Goal: Information Seeking & Learning: Learn about a topic

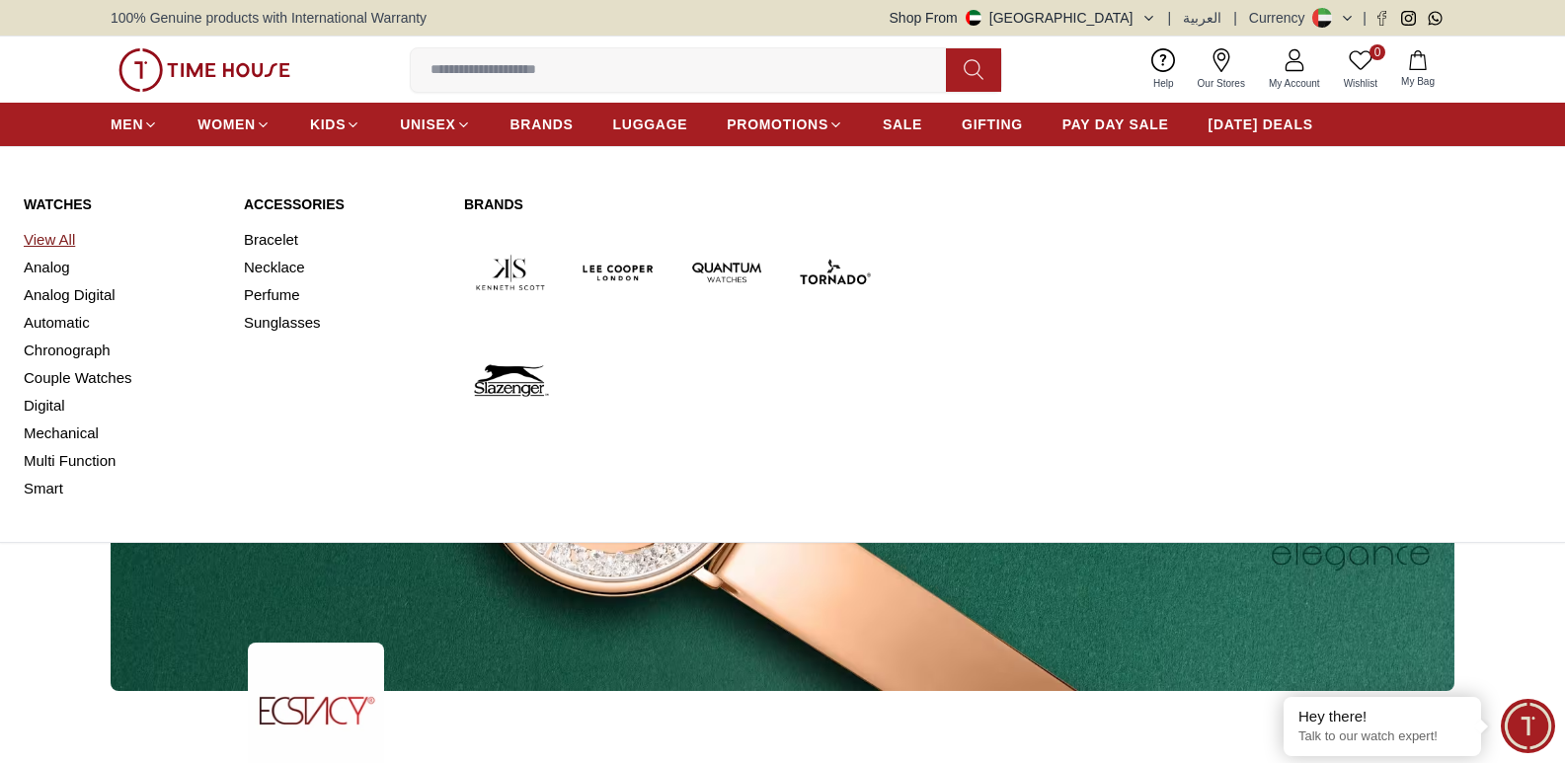
click at [52, 237] on link "View All" at bounding box center [122, 240] width 196 height 28
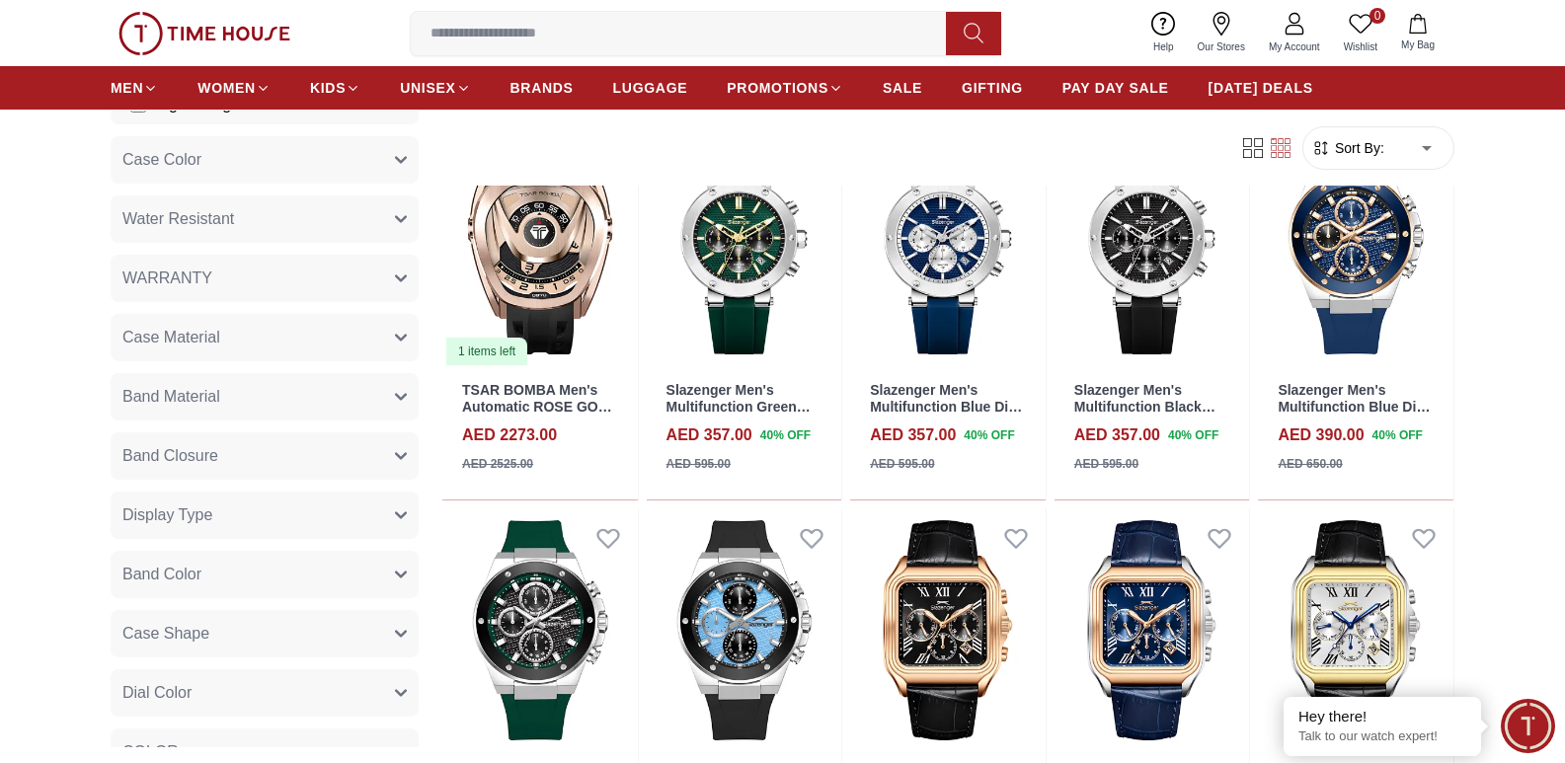
scroll to position [888, 0]
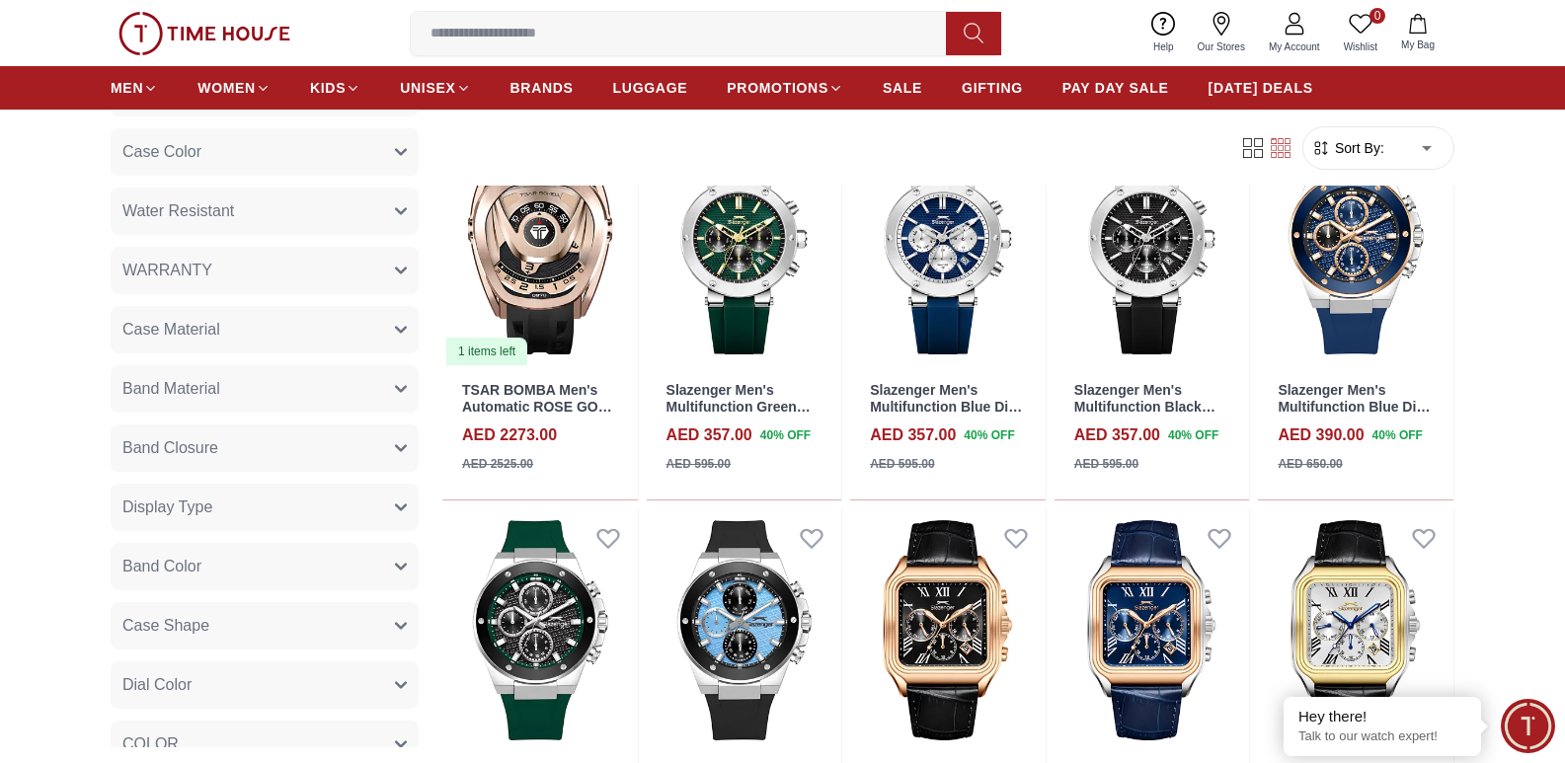
click at [395, 508] on icon "button" at bounding box center [401, 507] width 12 height 12
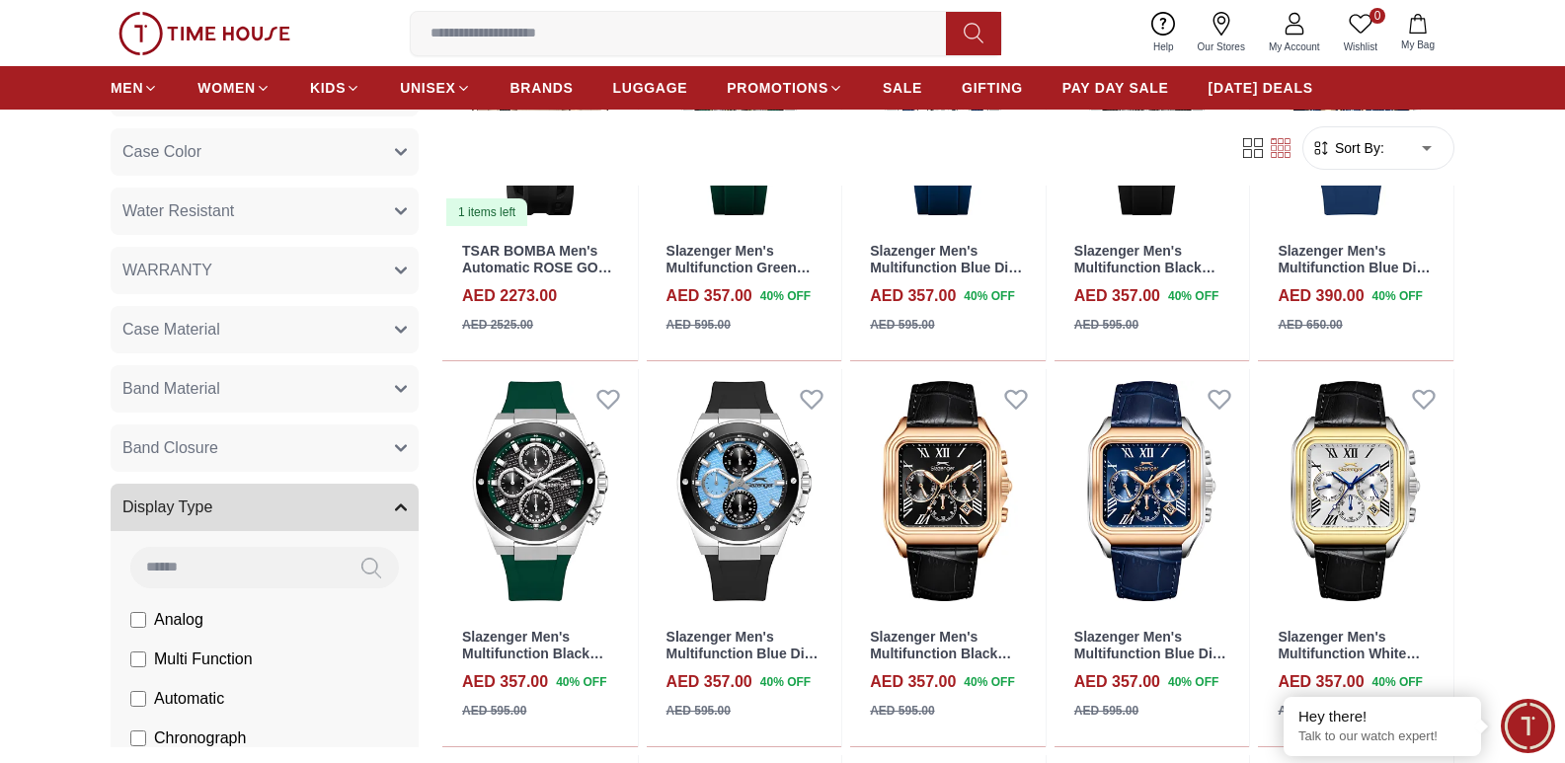
scroll to position [395, 0]
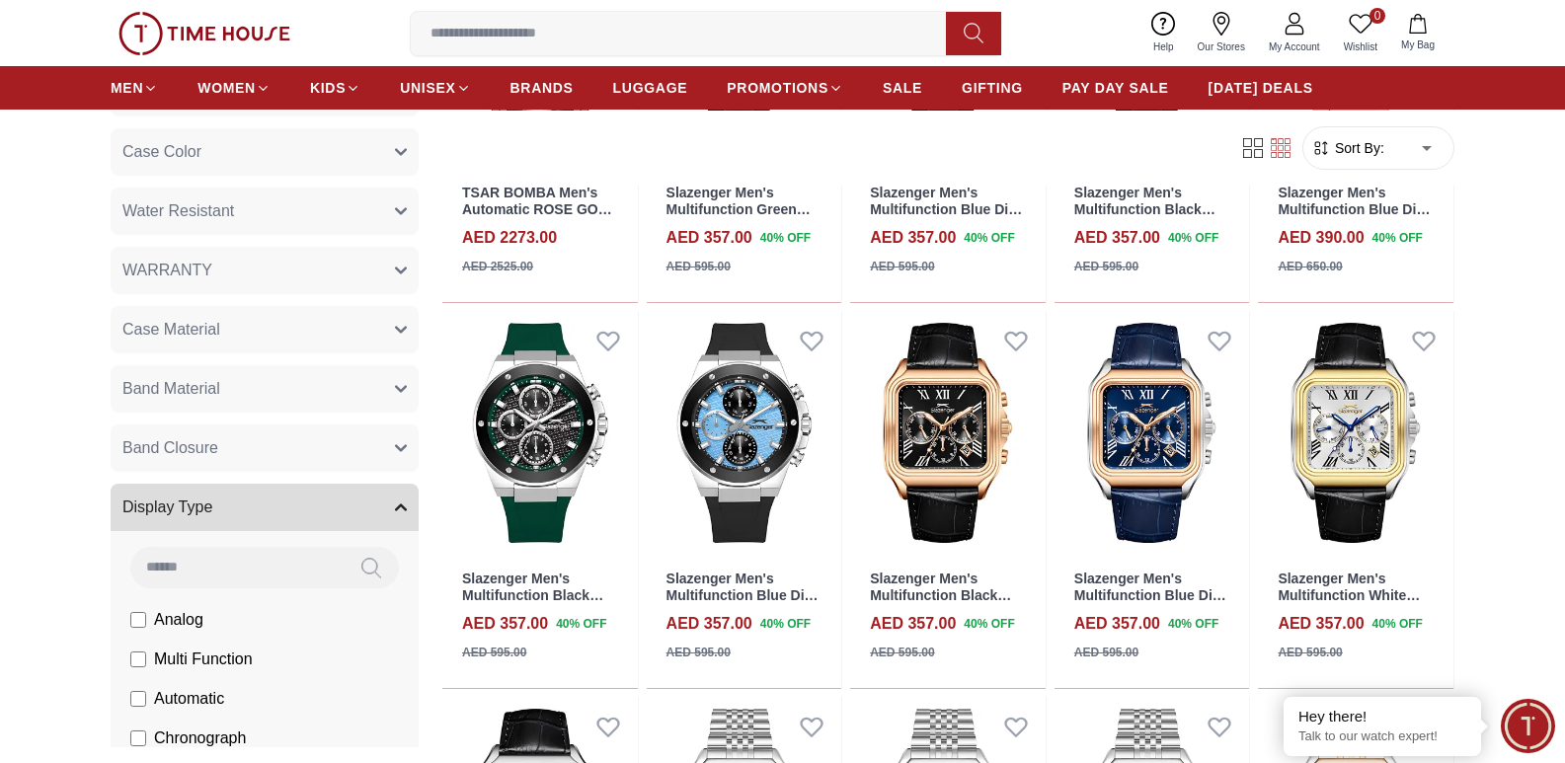
click at [396, 445] on button "Band Closure" at bounding box center [265, 447] width 308 height 47
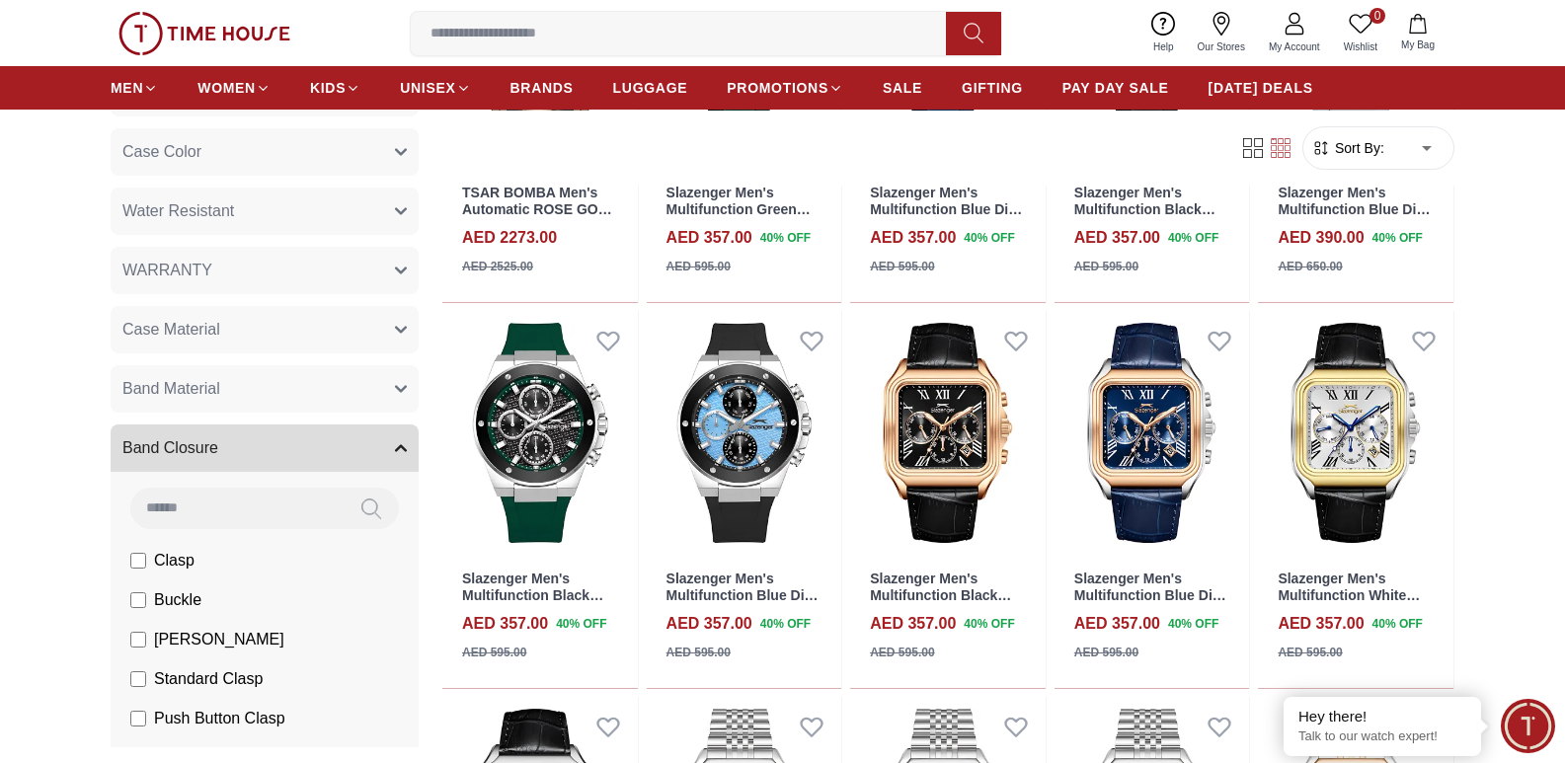
drag, startPoint x: 381, startPoint y: 414, endPoint x: 383, endPoint y: 383, distance: 30.7
click at [381, 381] on button "Band Material" at bounding box center [265, 388] width 308 height 47
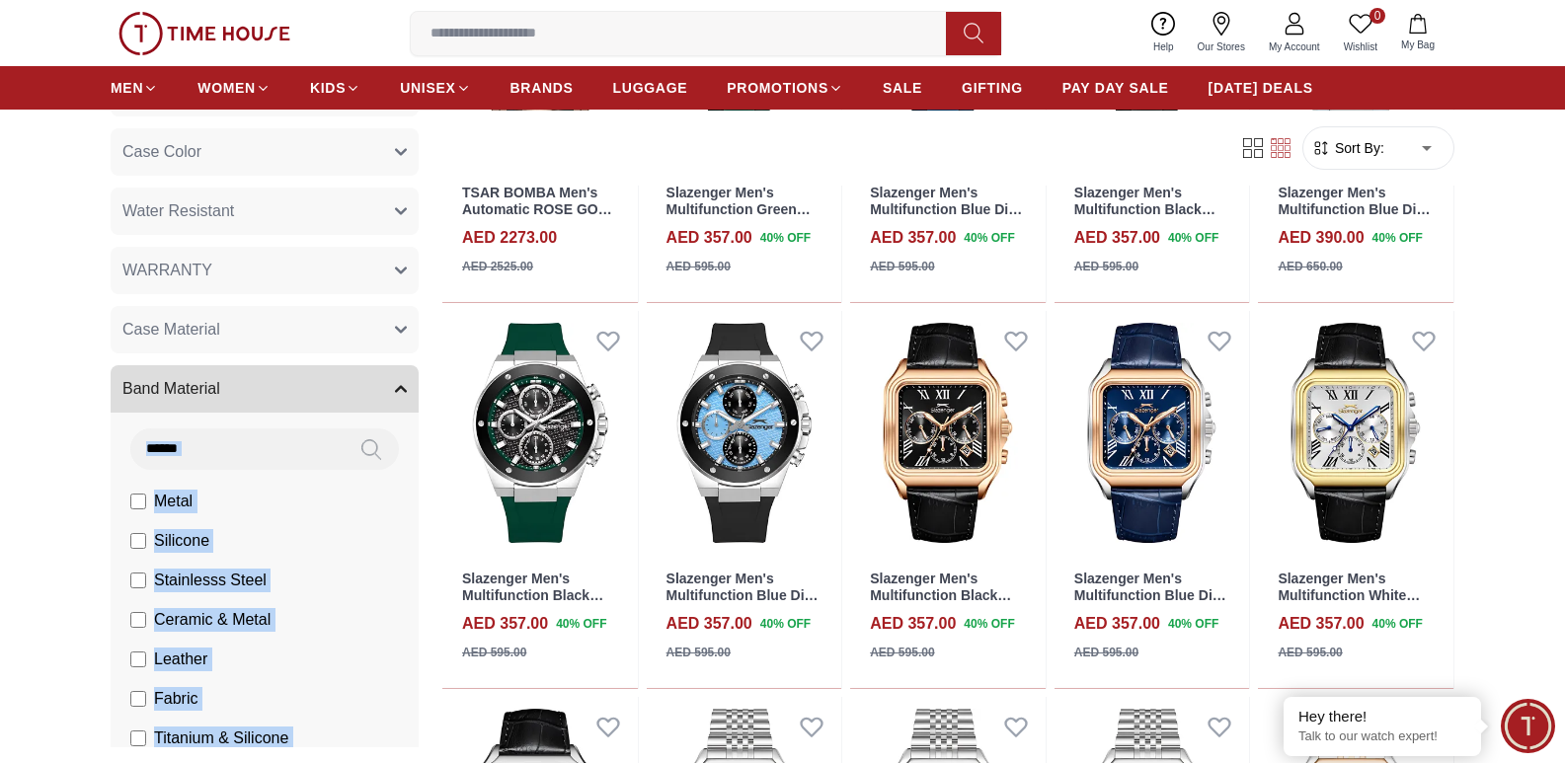
click at [391, 322] on button "Case Material" at bounding box center [265, 329] width 308 height 47
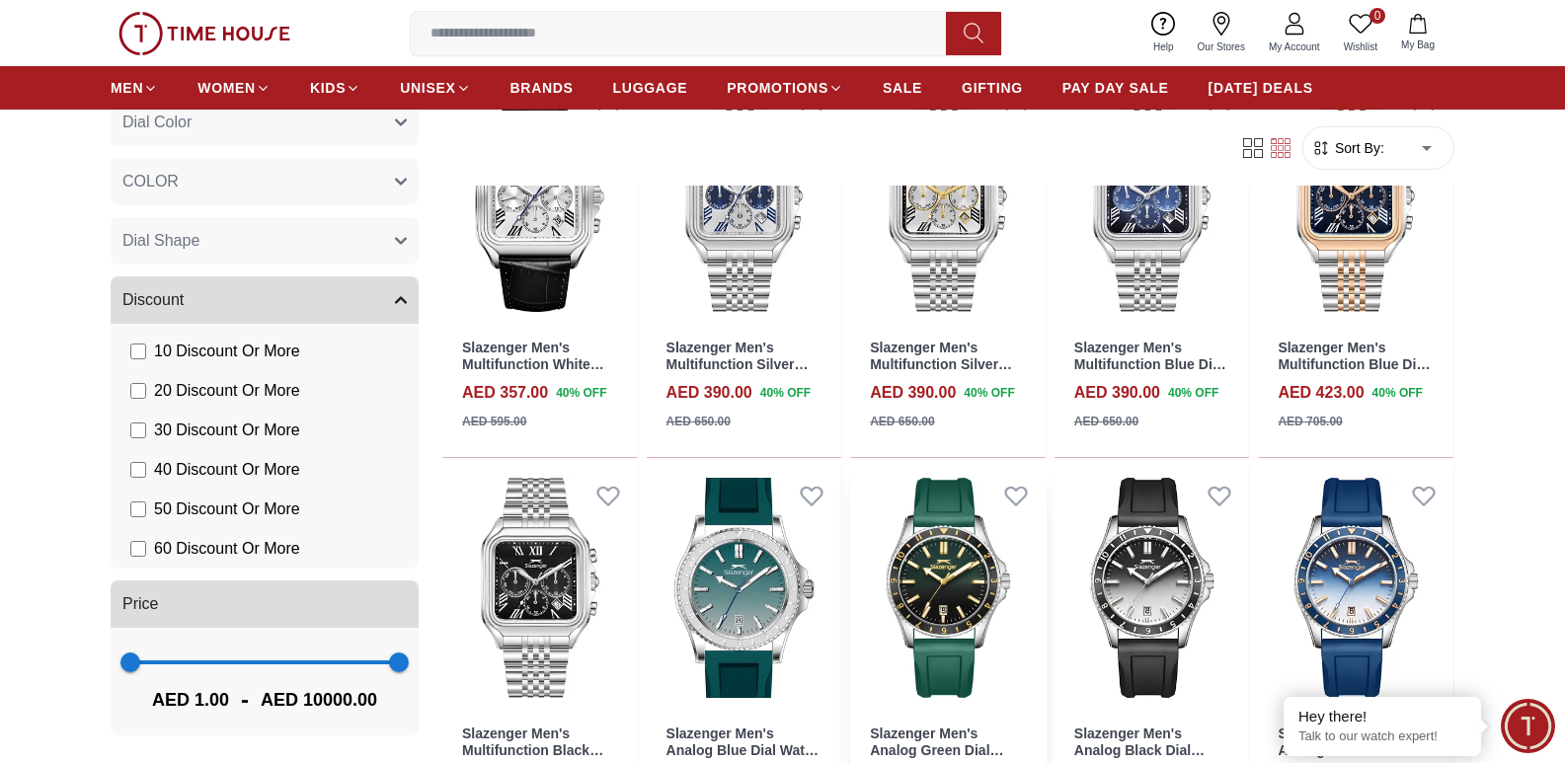
scroll to position [1382, 0]
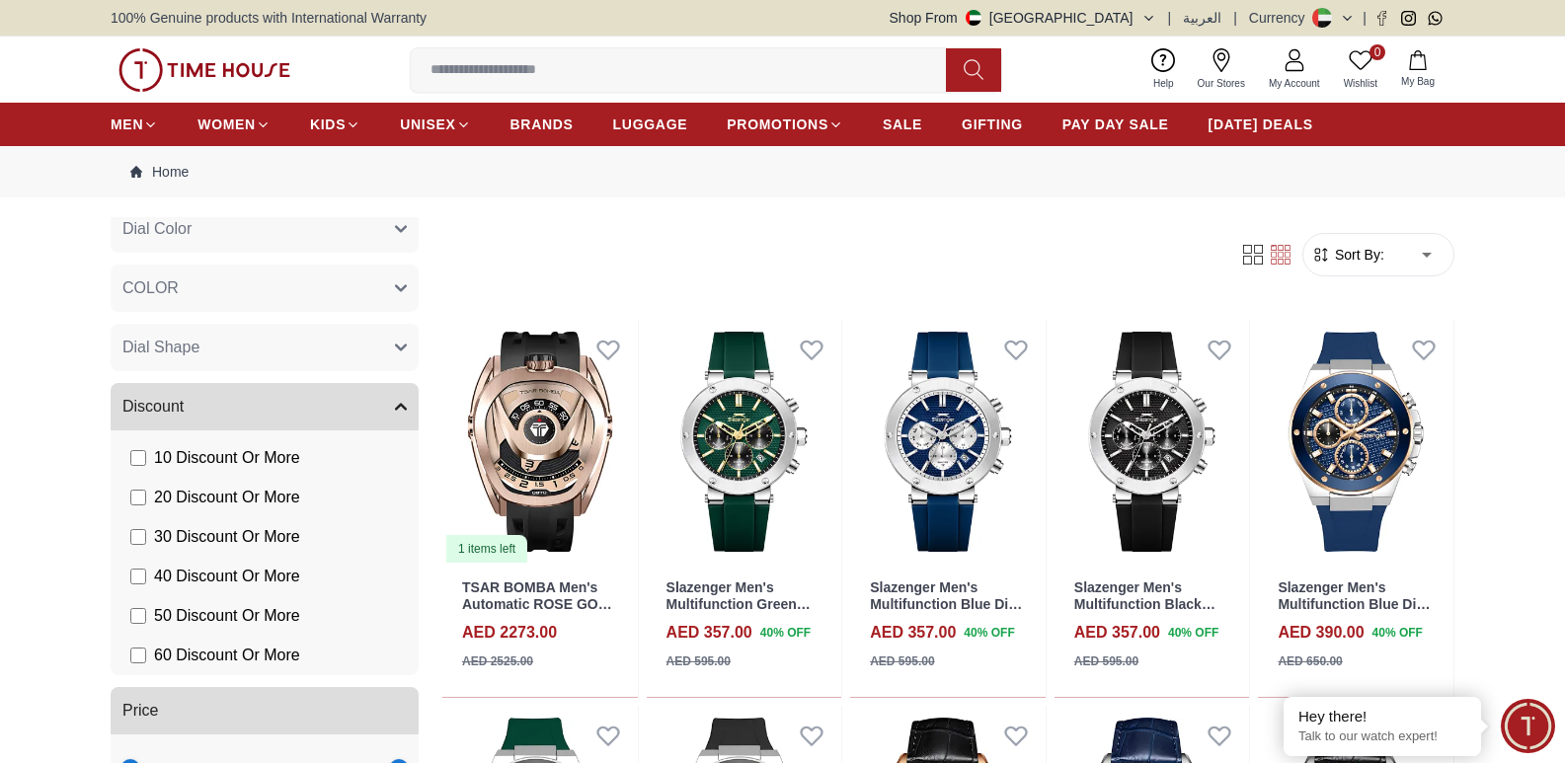
click at [551, 71] on input at bounding box center [686, 69] width 551 height 39
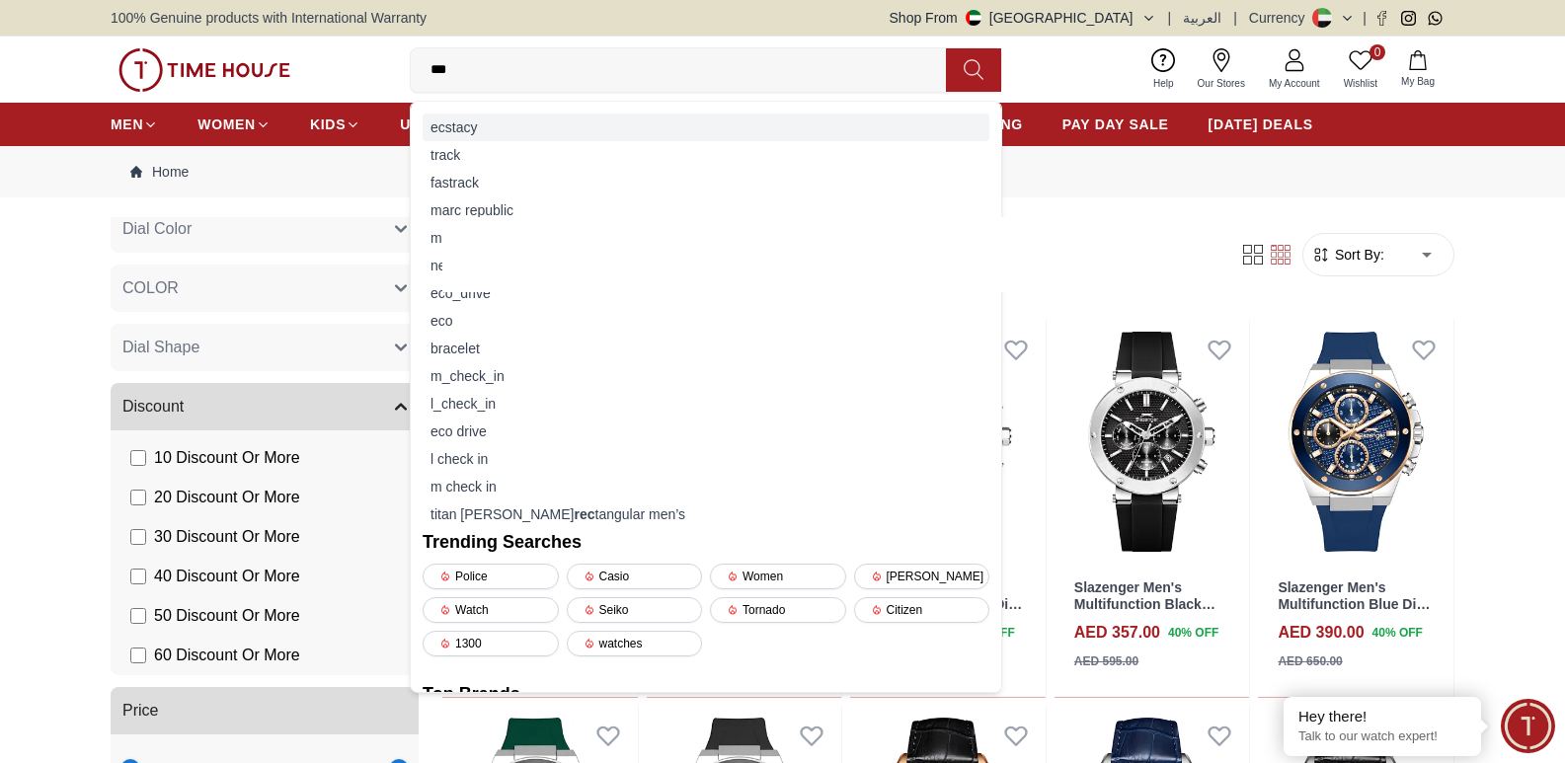
type input "***"
click at [461, 125] on div "ecstacy" at bounding box center [706, 128] width 567 height 28
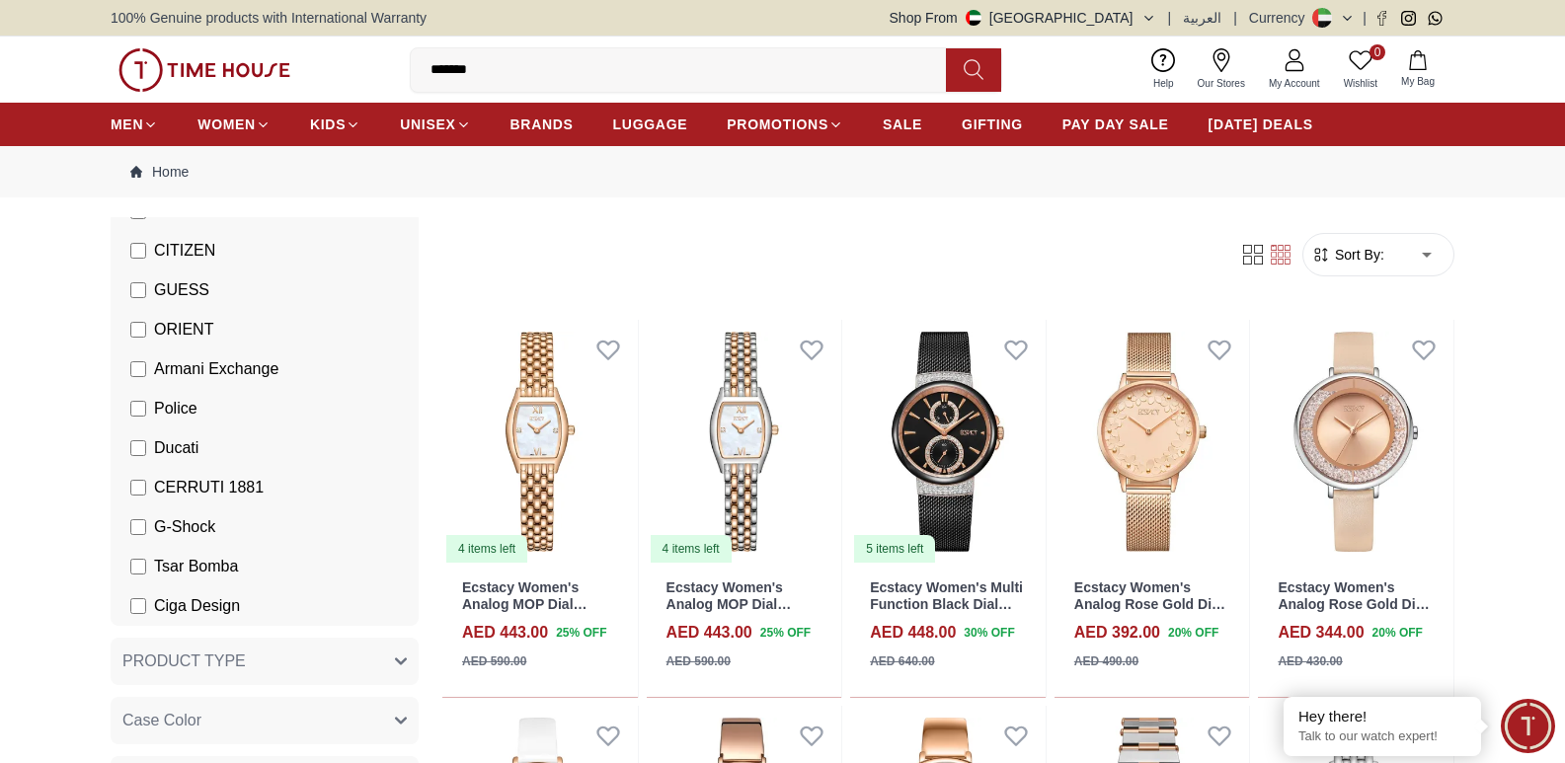
scroll to position [2103, 0]
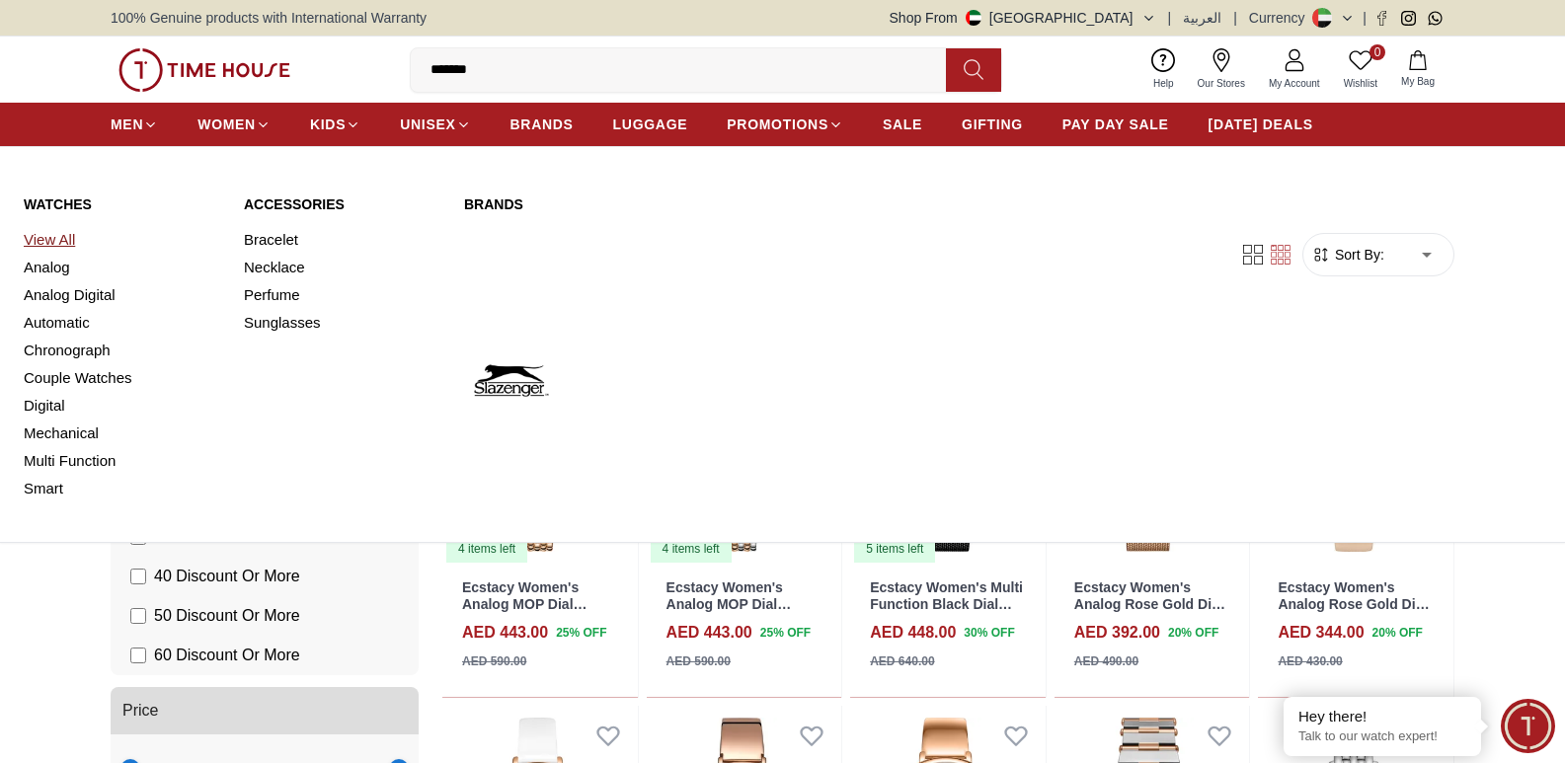
click at [59, 243] on link "View All" at bounding box center [122, 240] width 196 height 28
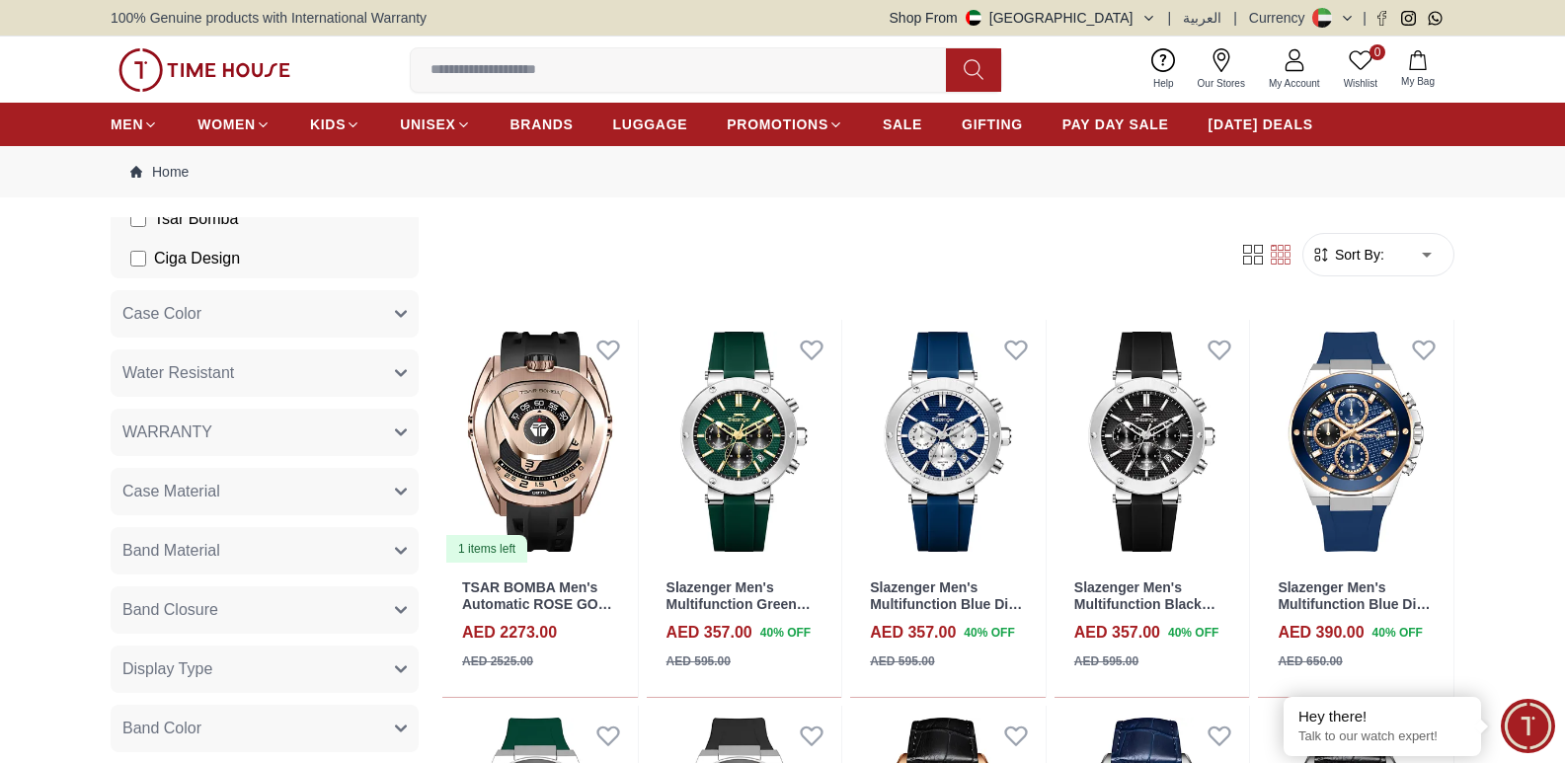
scroll to position [1451, 0]
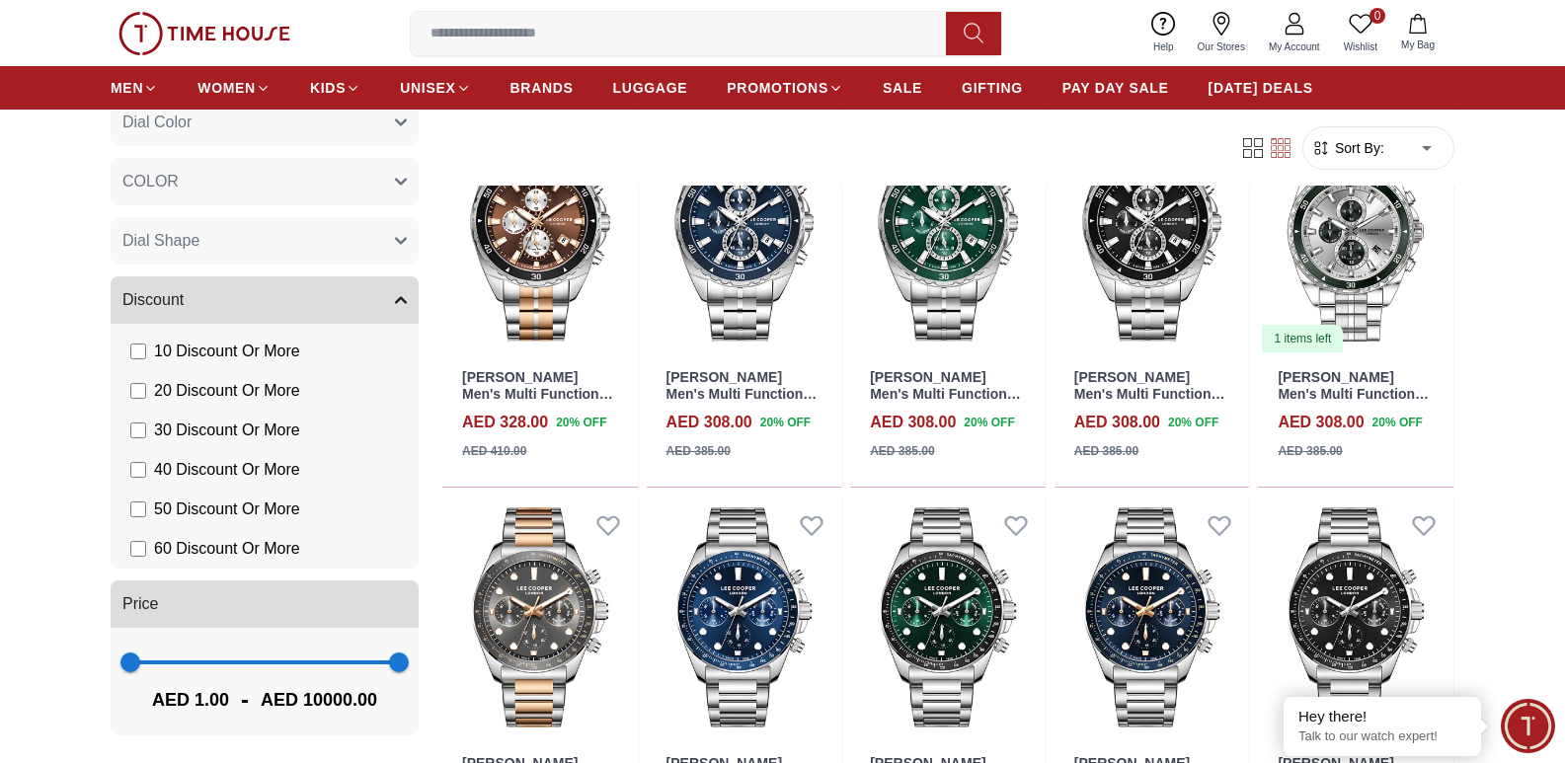
scroll to position [3850, 0]
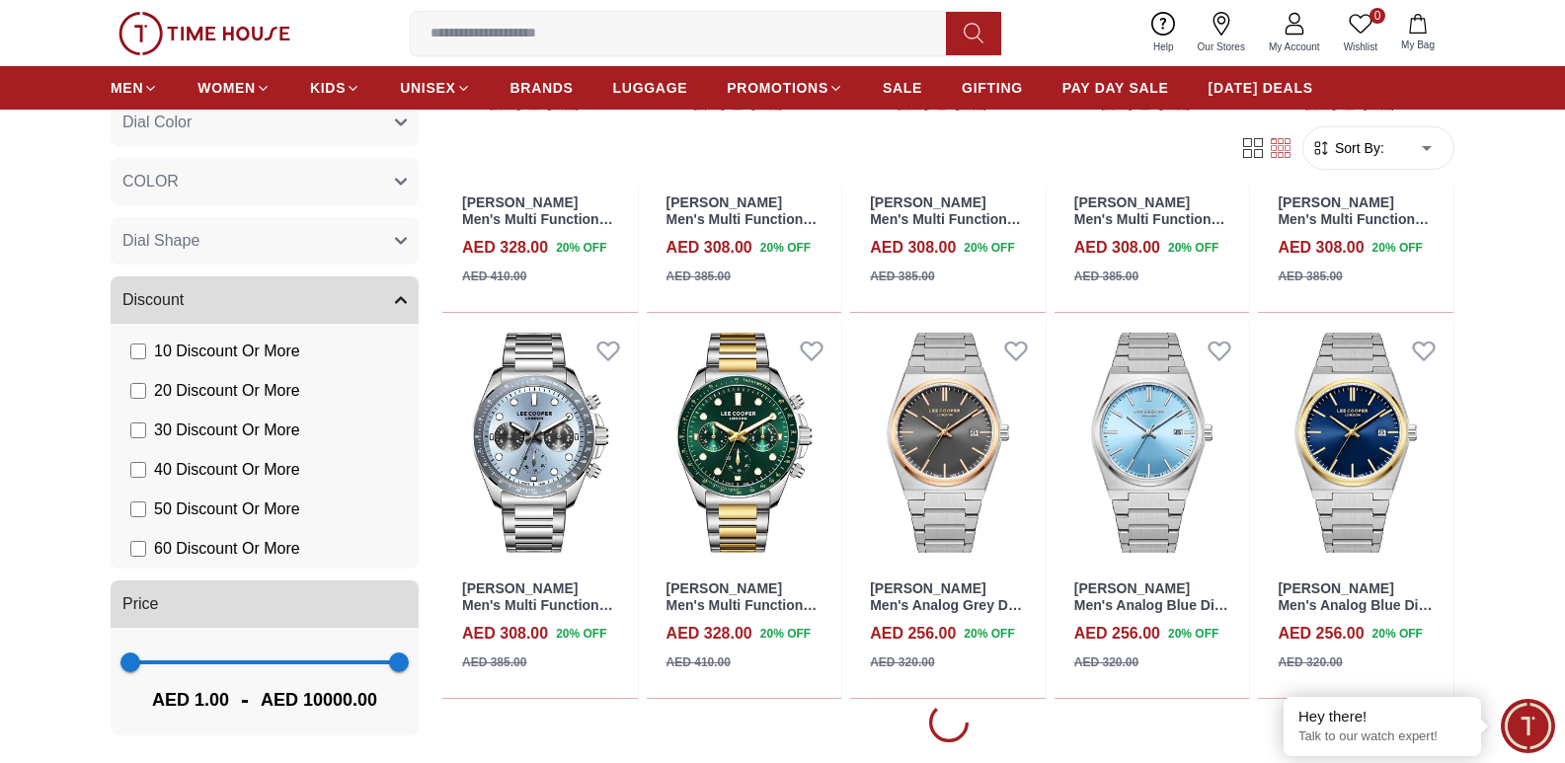
scroll to position [4442, 0]
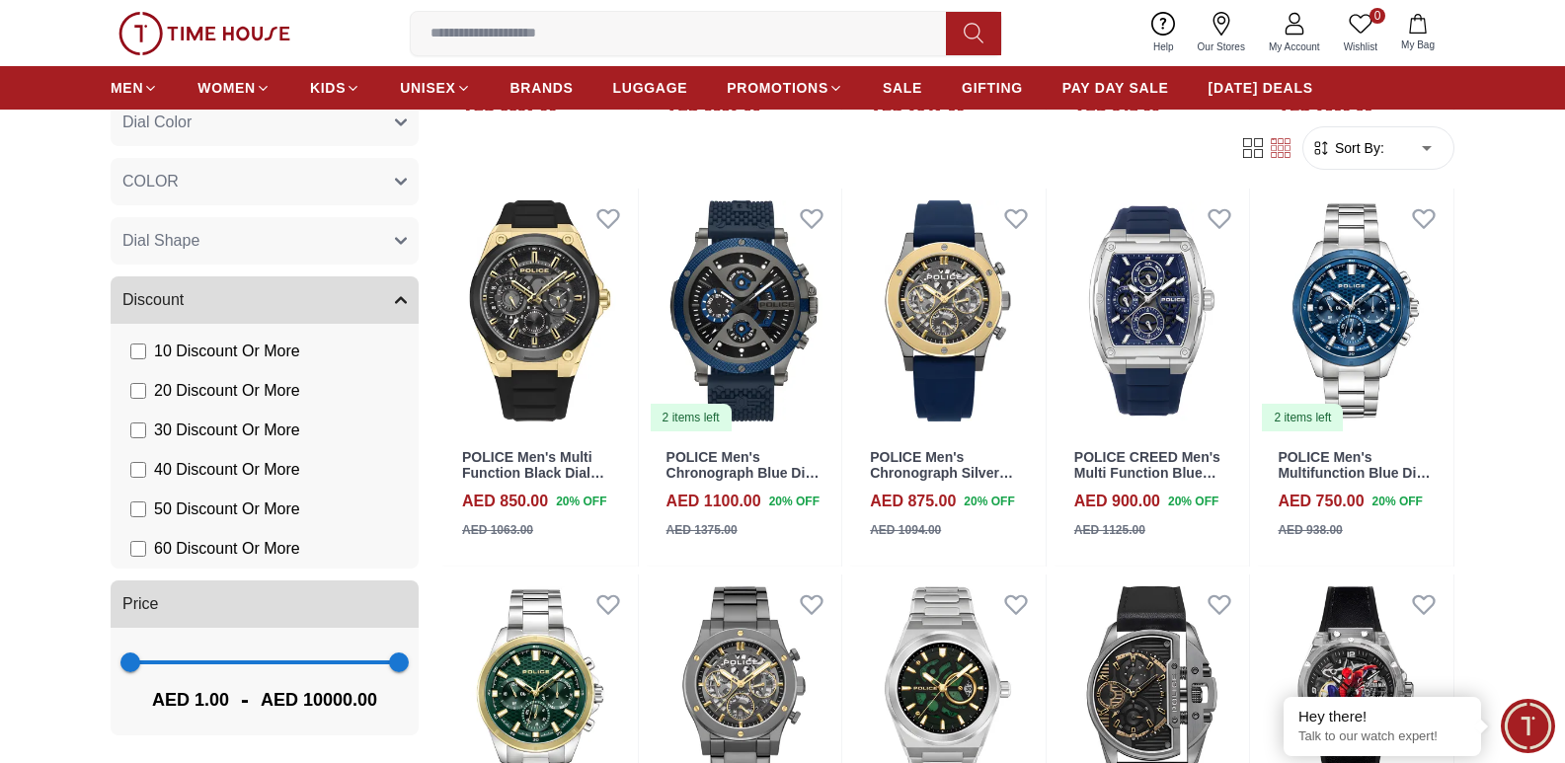
scroll to position [10402, 0]
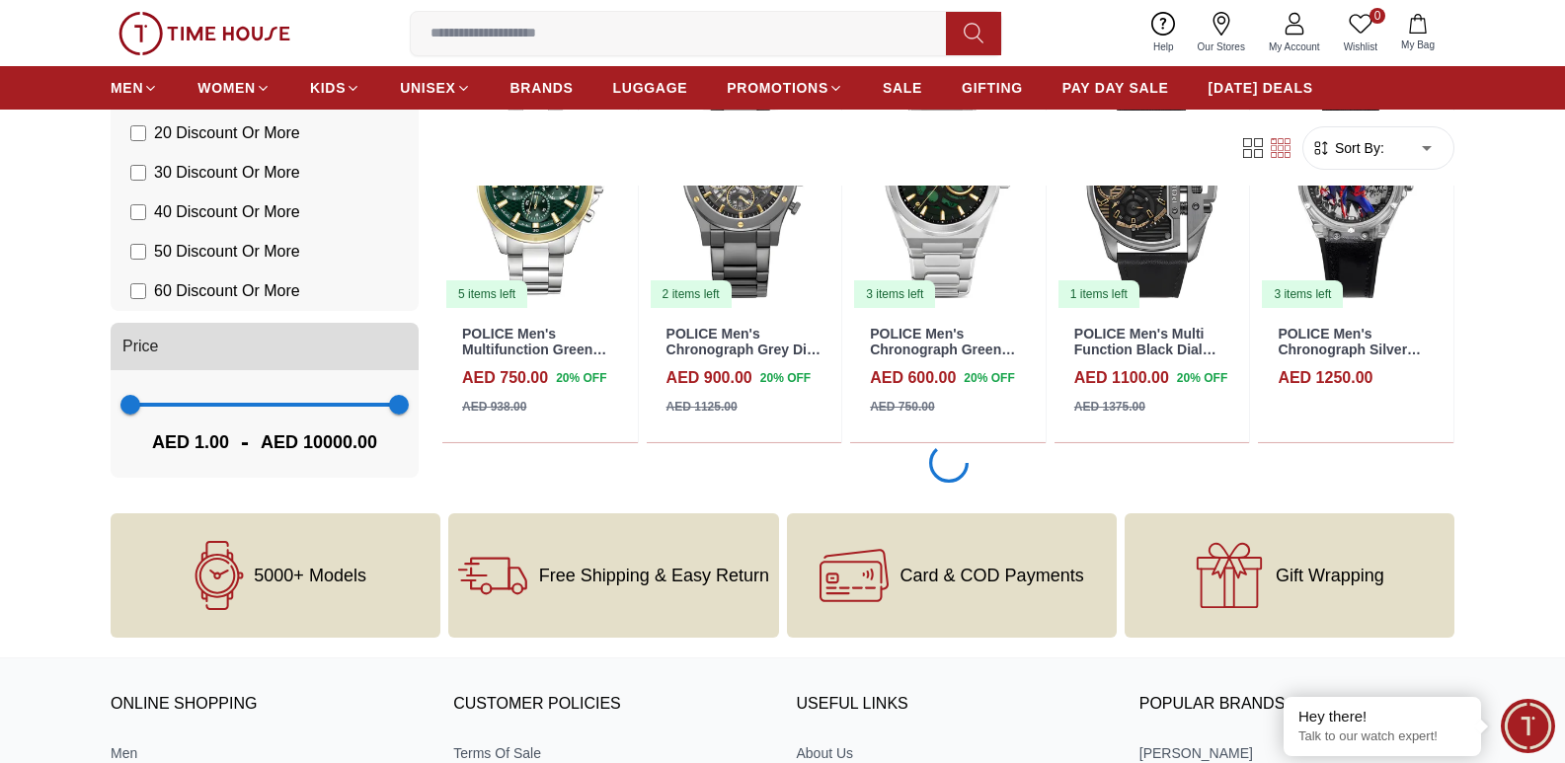
scroll to position [10662, 0]
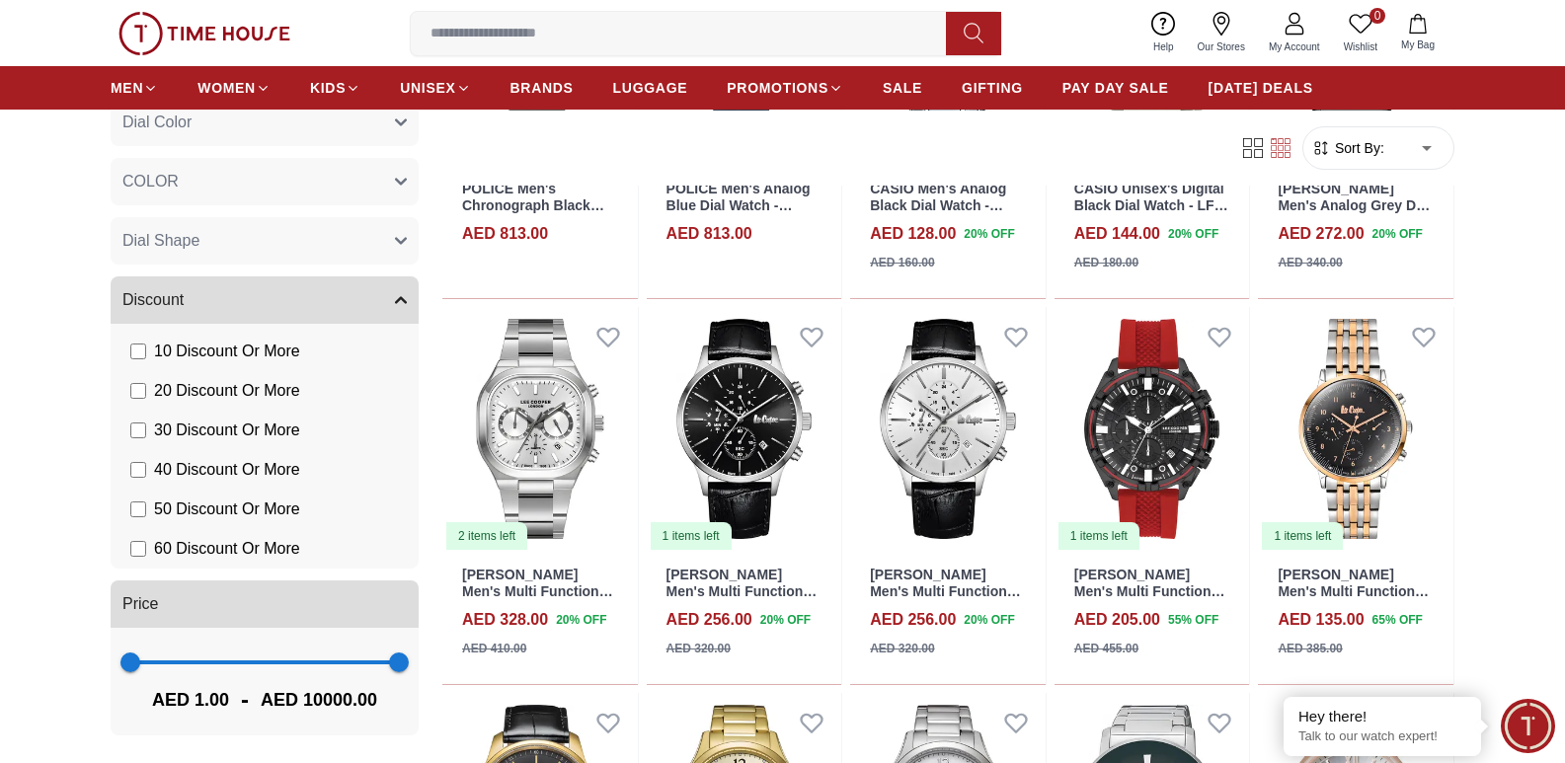
scroll to position [13240, 0]
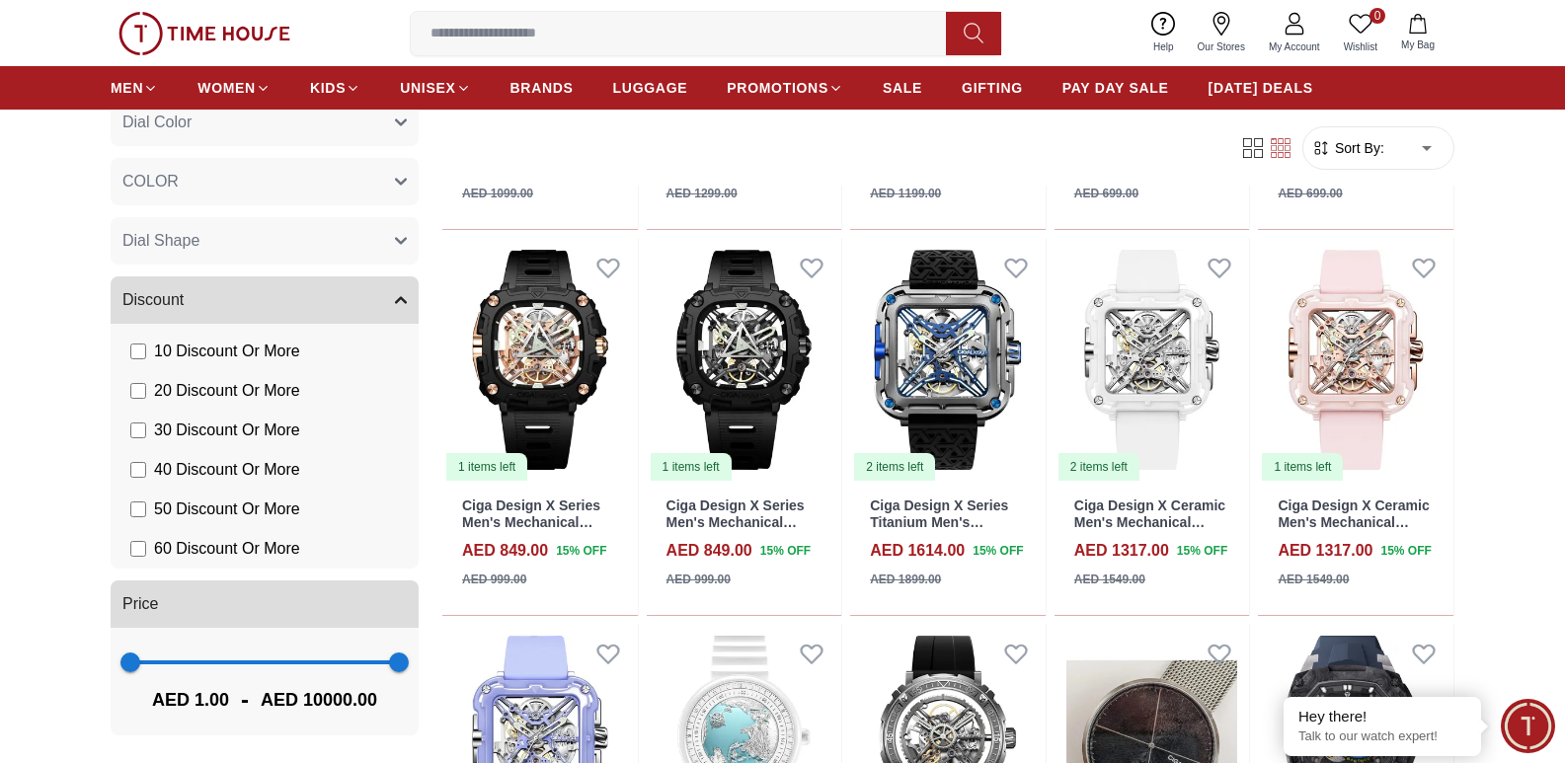
scroll to position [14808, 0]
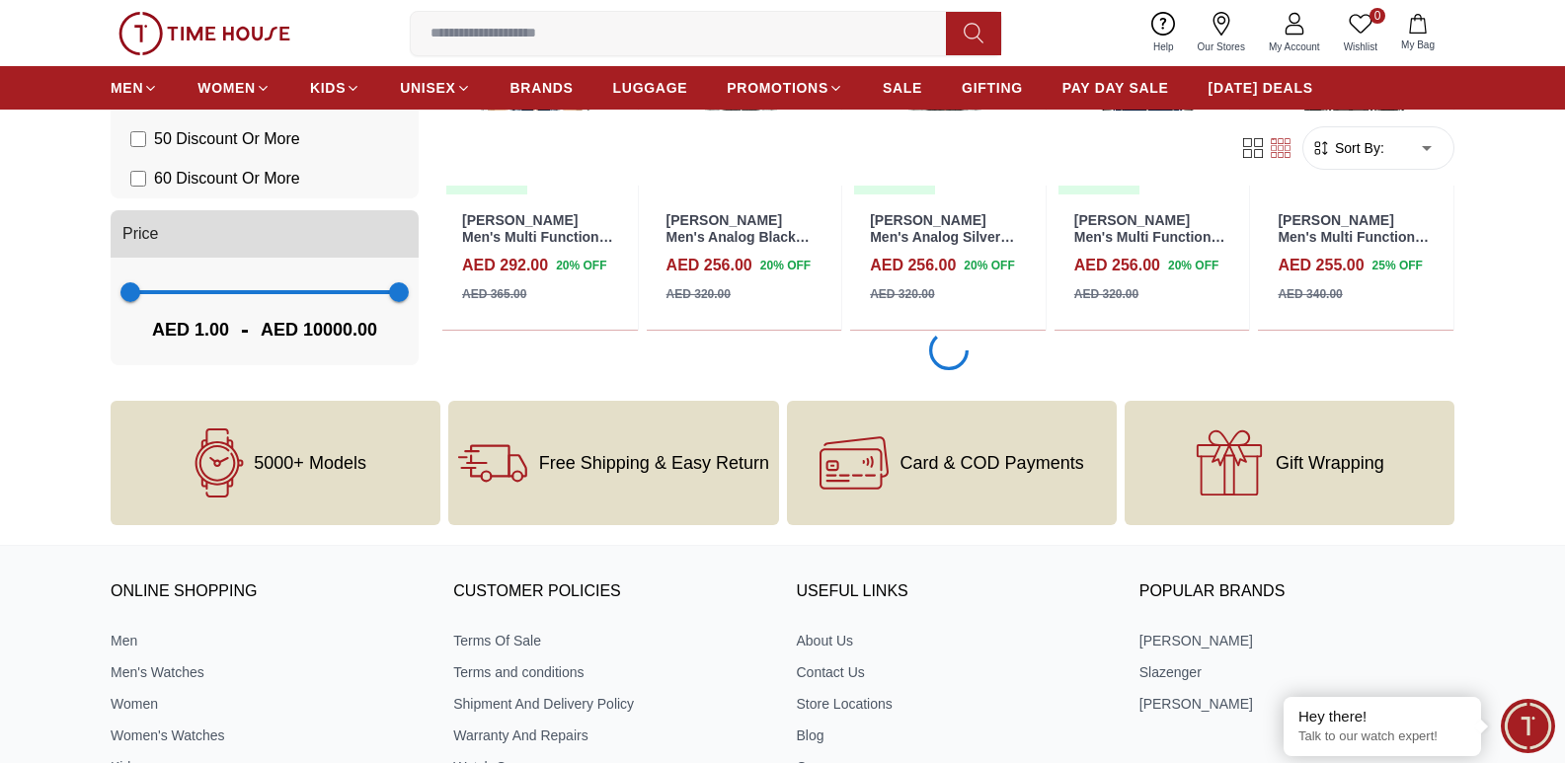
scroll to position [16980, 0]
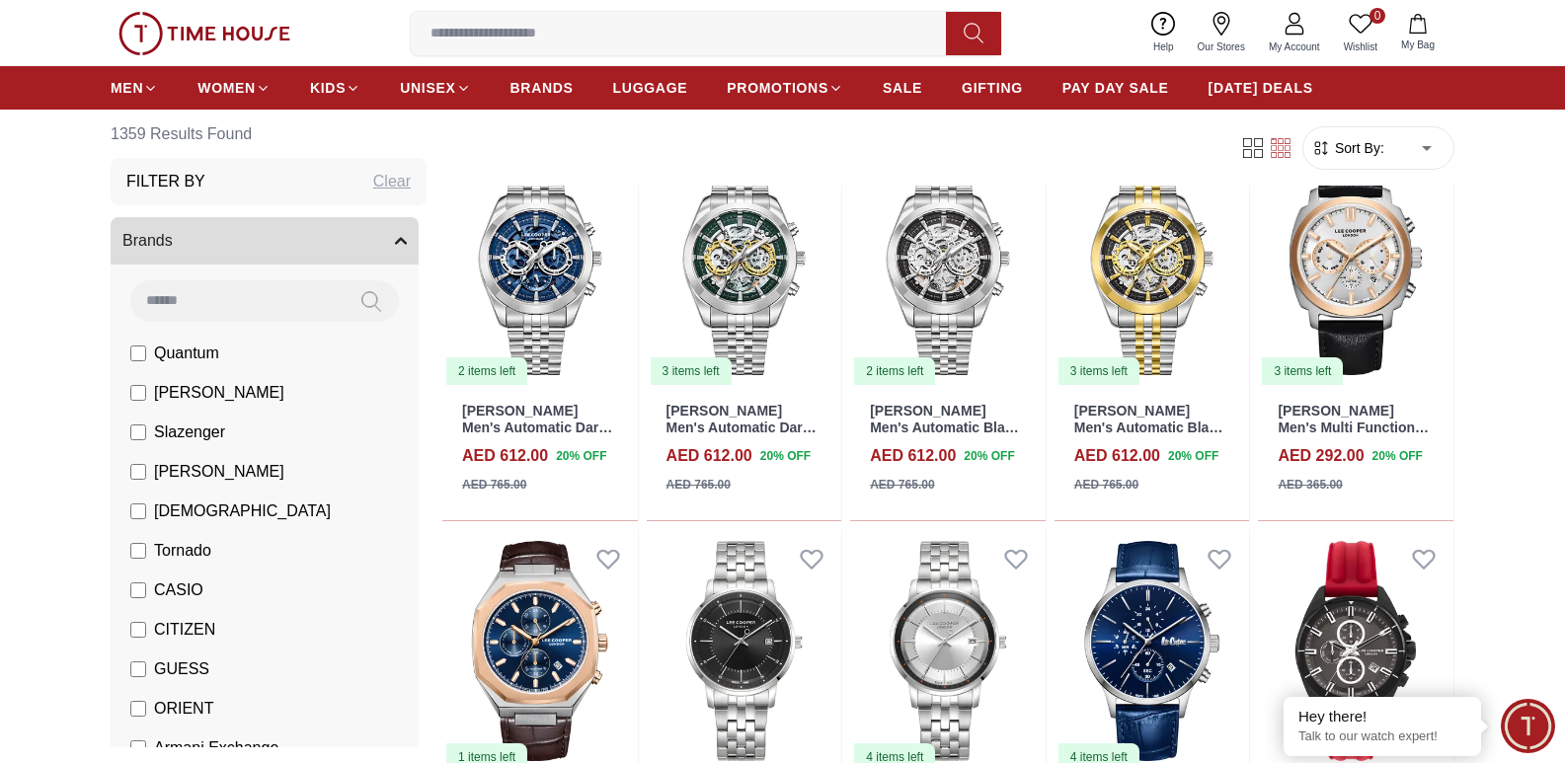
click at [395, 236] on icon "button" at bounding box center [401, 241] width 12 height 12
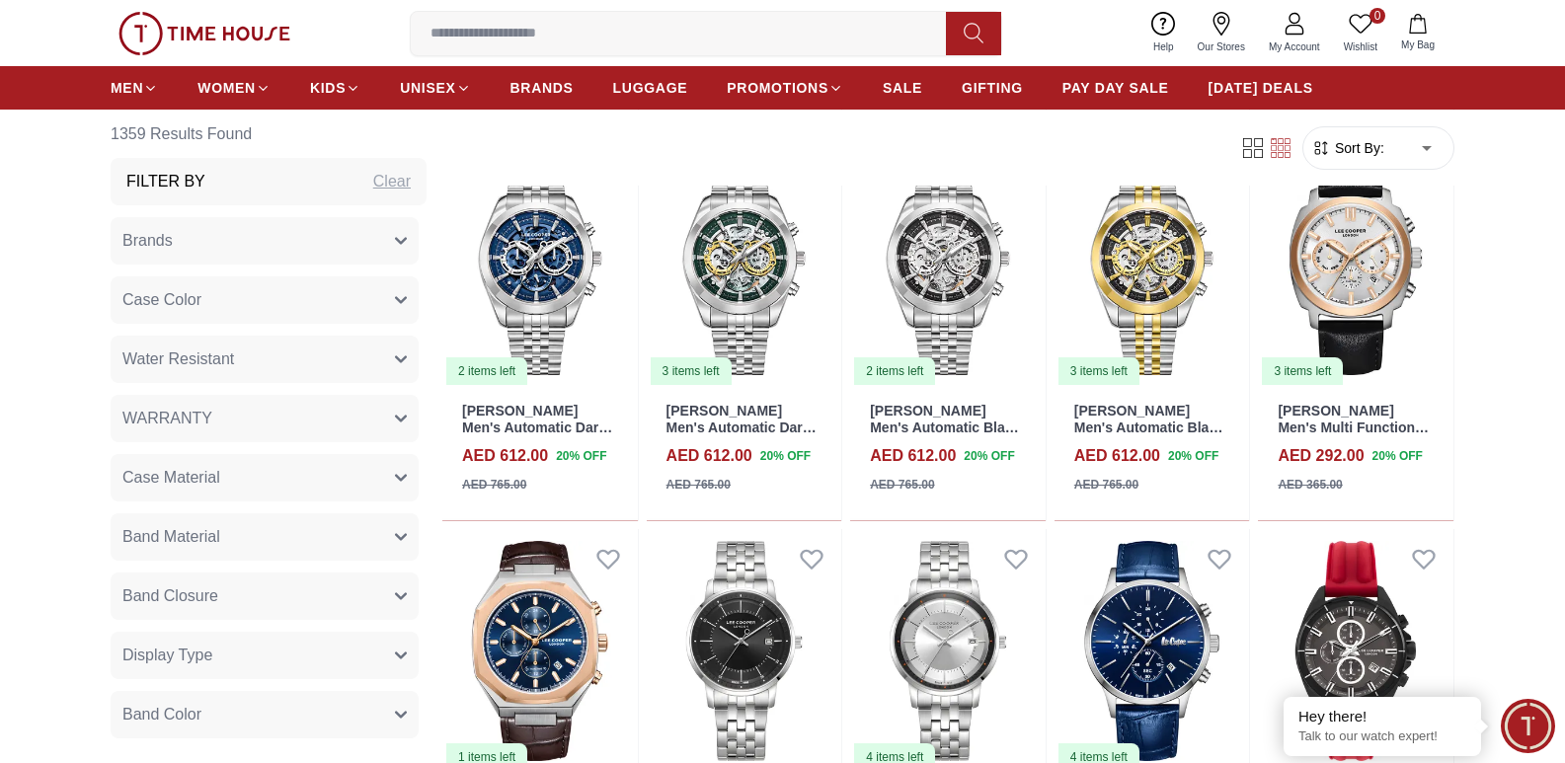
click at [395, 236] on icon "button" at bounding box center [401, 241] width 12 height 12
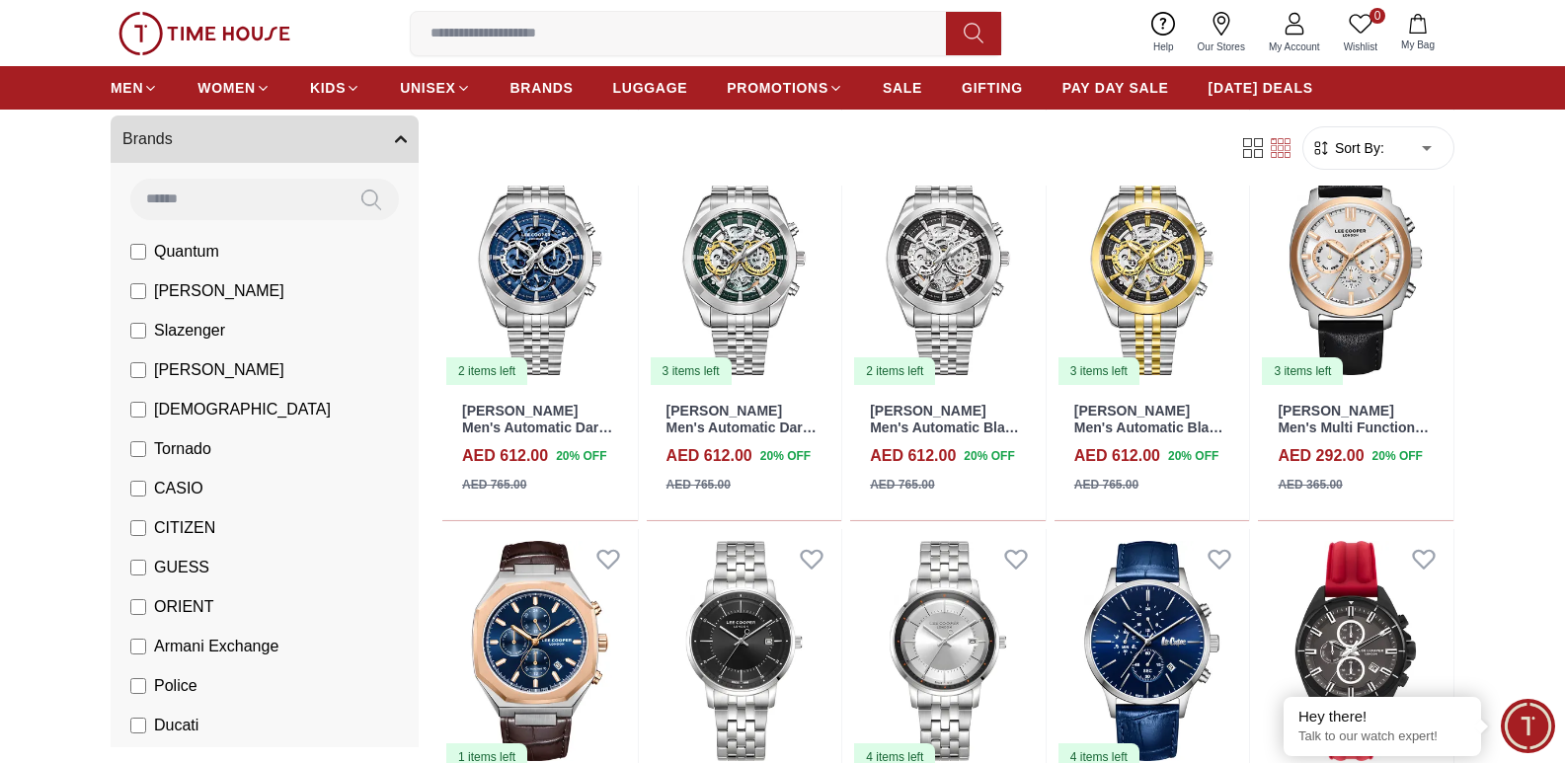
scroll to position [197, 0]
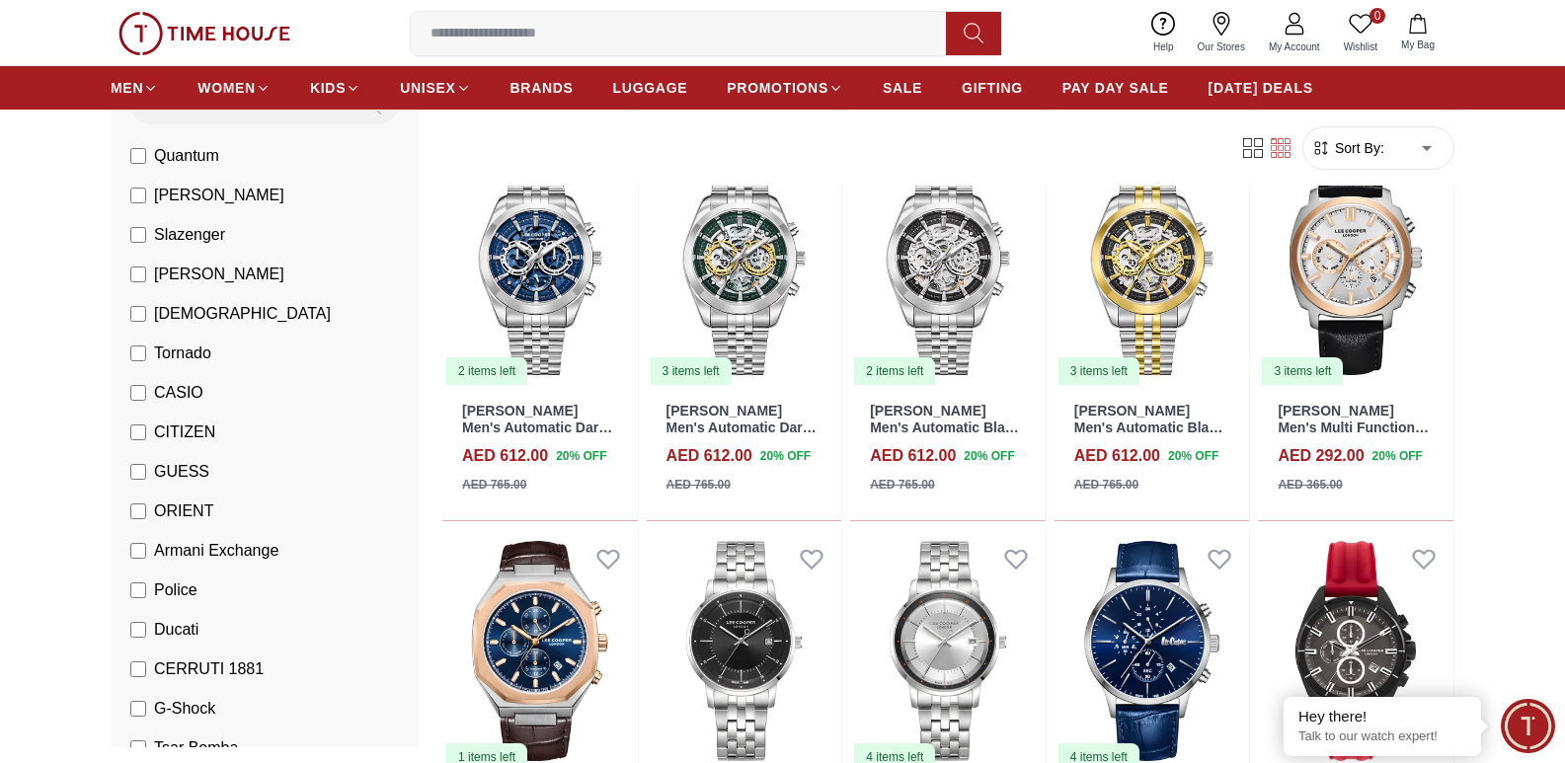
click at [146, 318] on label "[DEMOGRAPHIC_DATA]" at bounding box center [230, 314] width 200 height 24
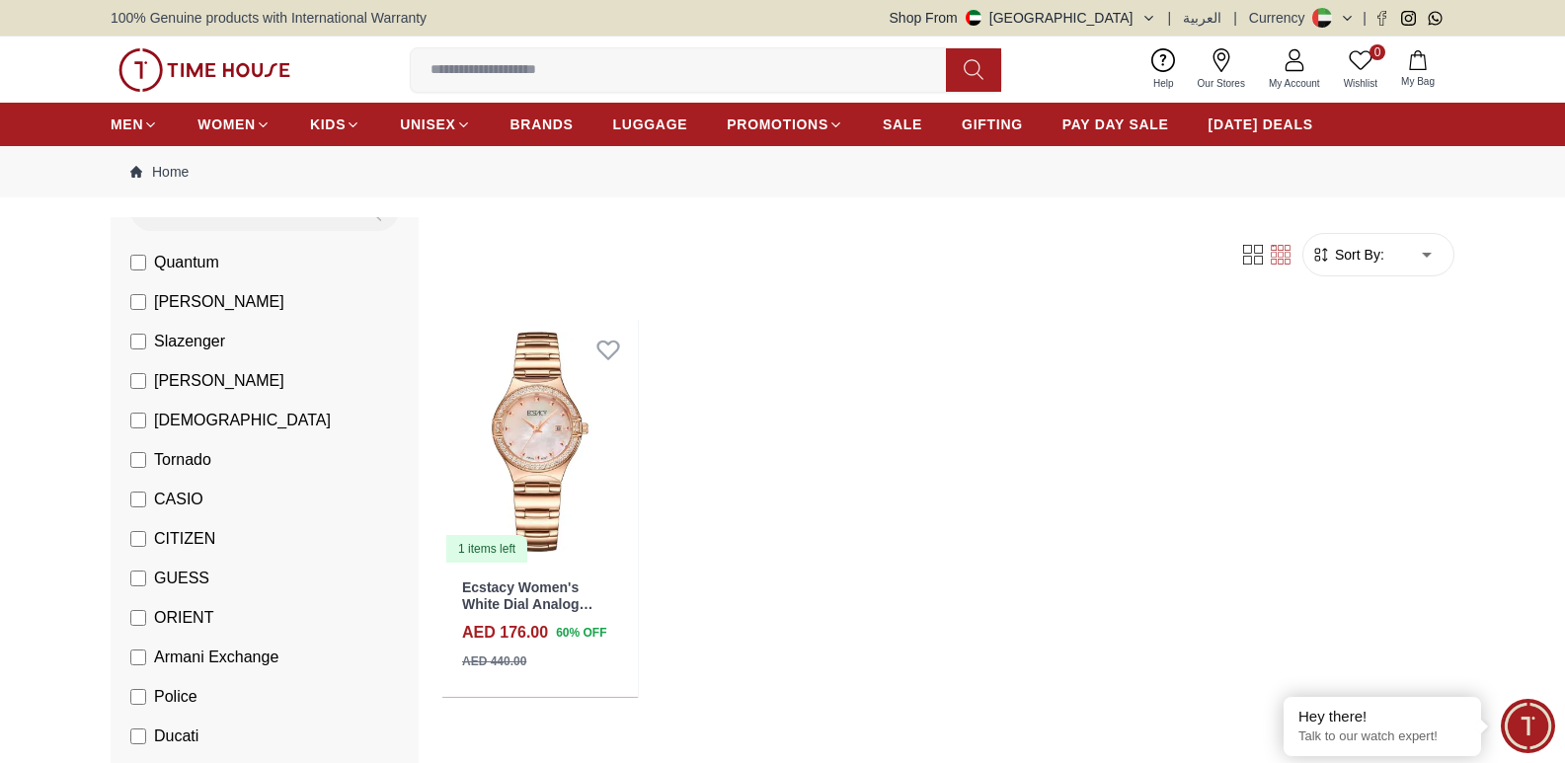
click at [505, 79] on input at bounding box center [686, 69] width 551 height 39
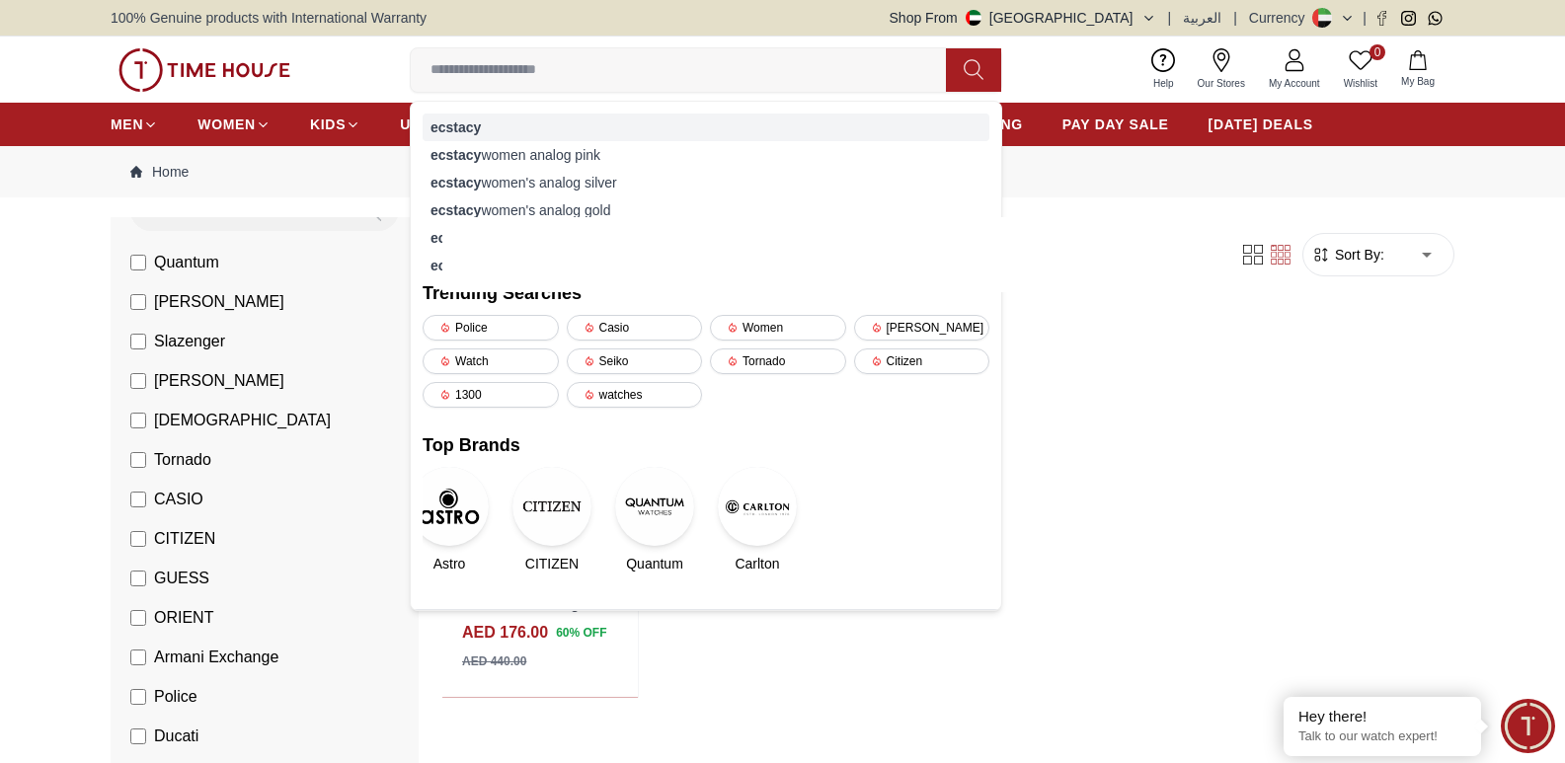
click at [475, 126] on strong "ecstacy" at bounding box center [455, 127] width 50 height 16
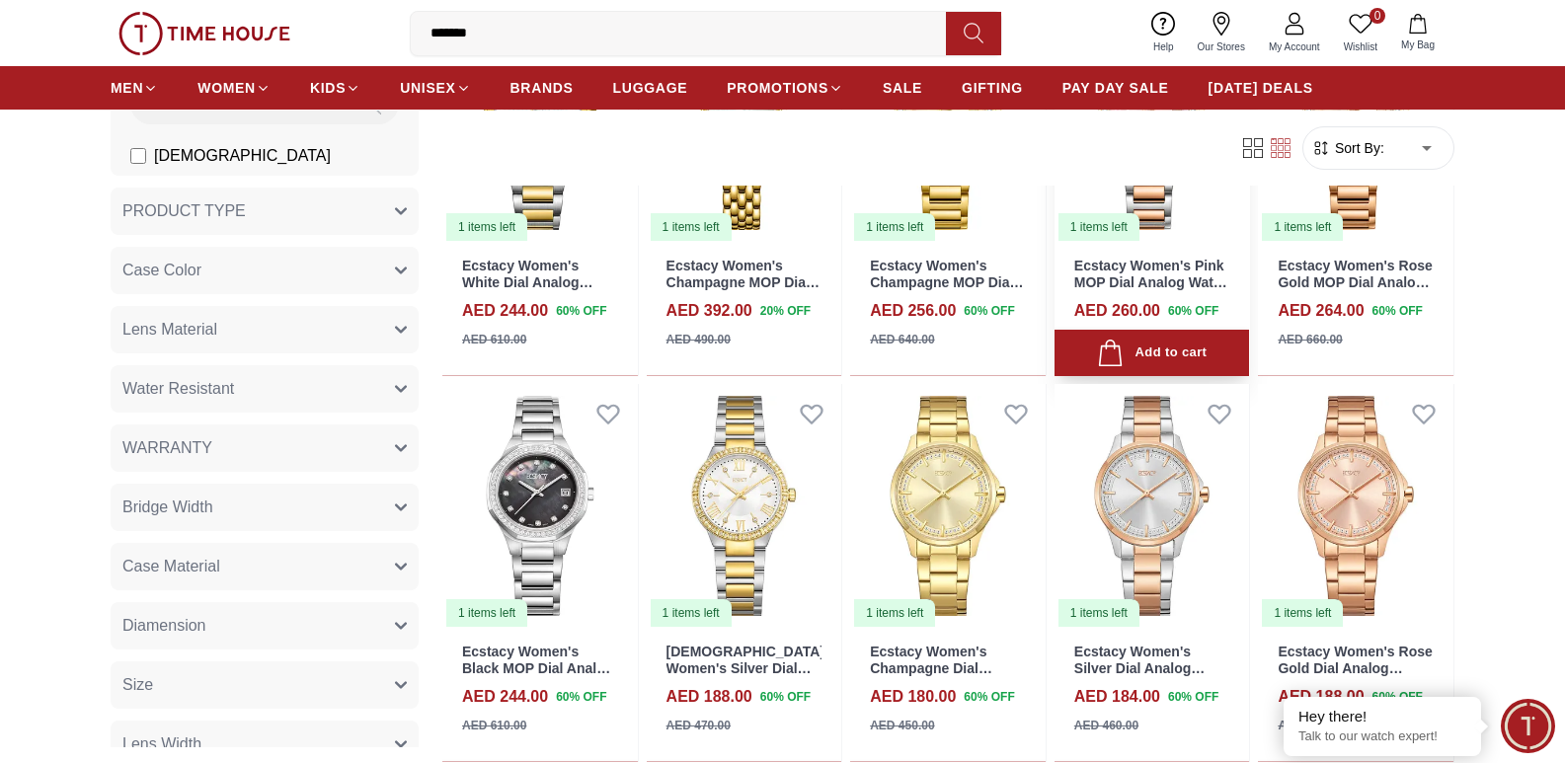
scroll to position [1777, 0]
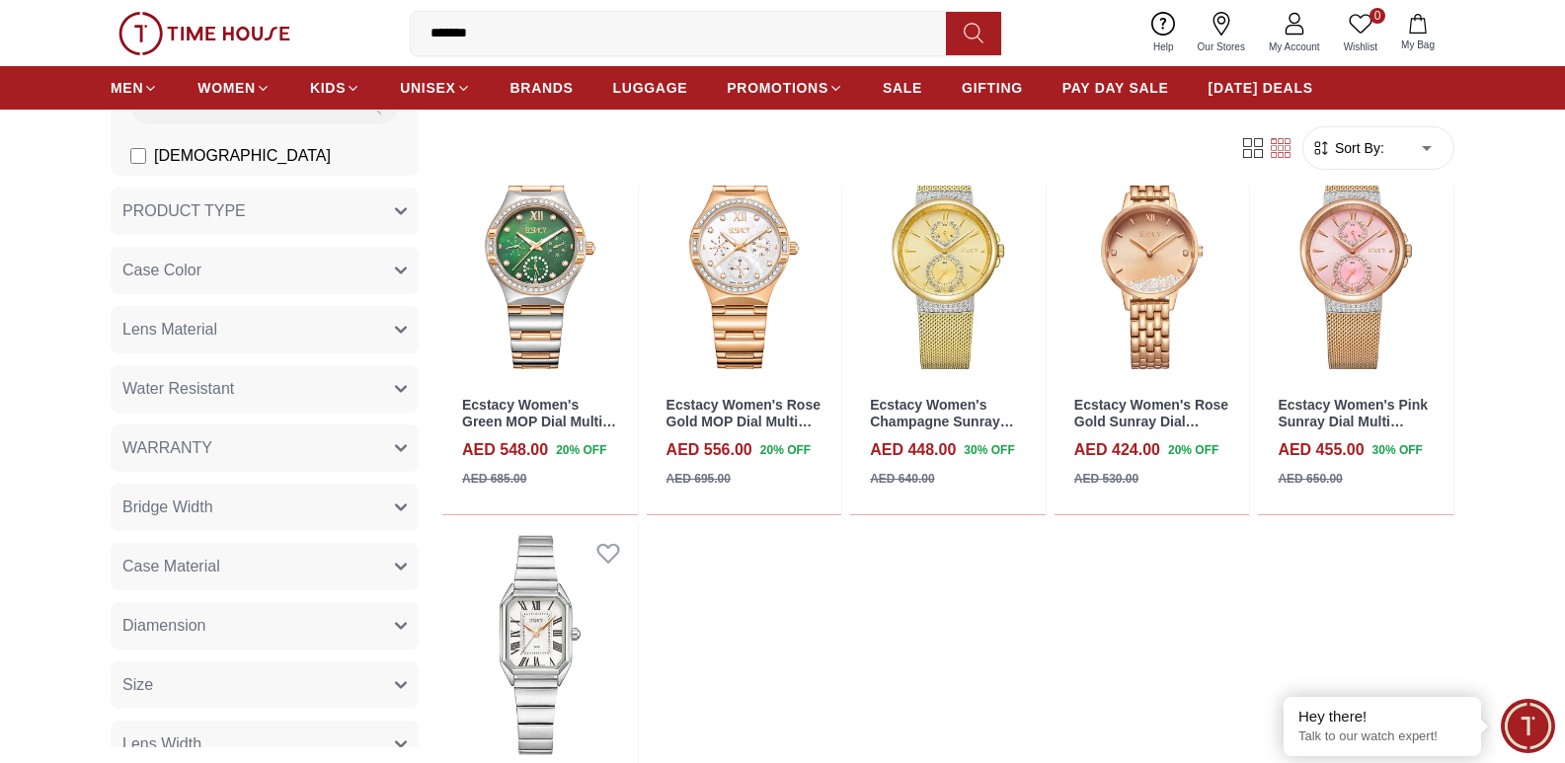
scroll to position [4047, 0]
